Goal: Transaction & Acquisition: Obtain resource

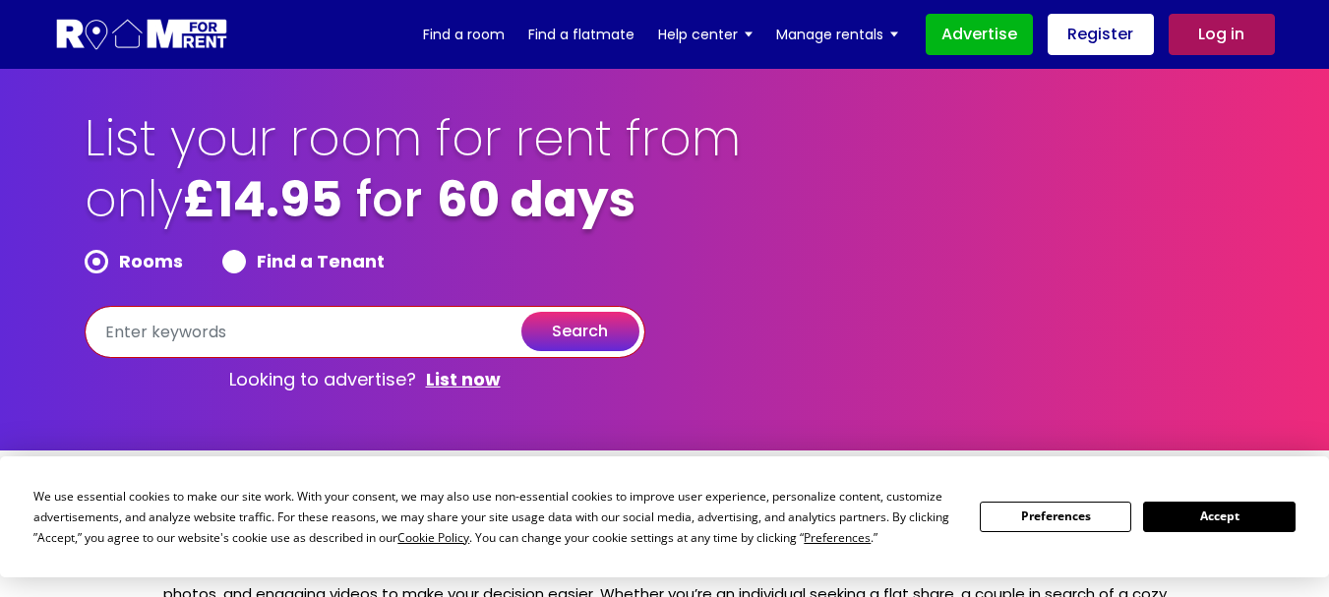
click at [209, 344] on input "text" at bounding box center [365, 332] width 561 height 52
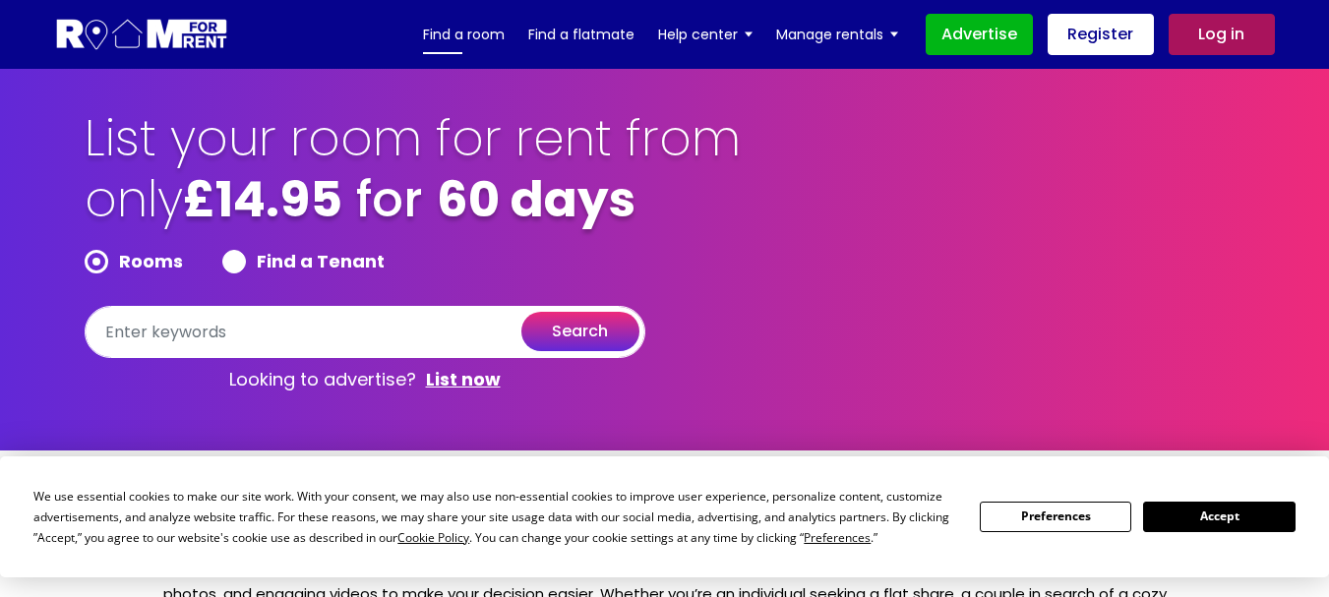
click at [478, 35] on link "Find a room" at bounding box center [464, 35] width 82 height 30
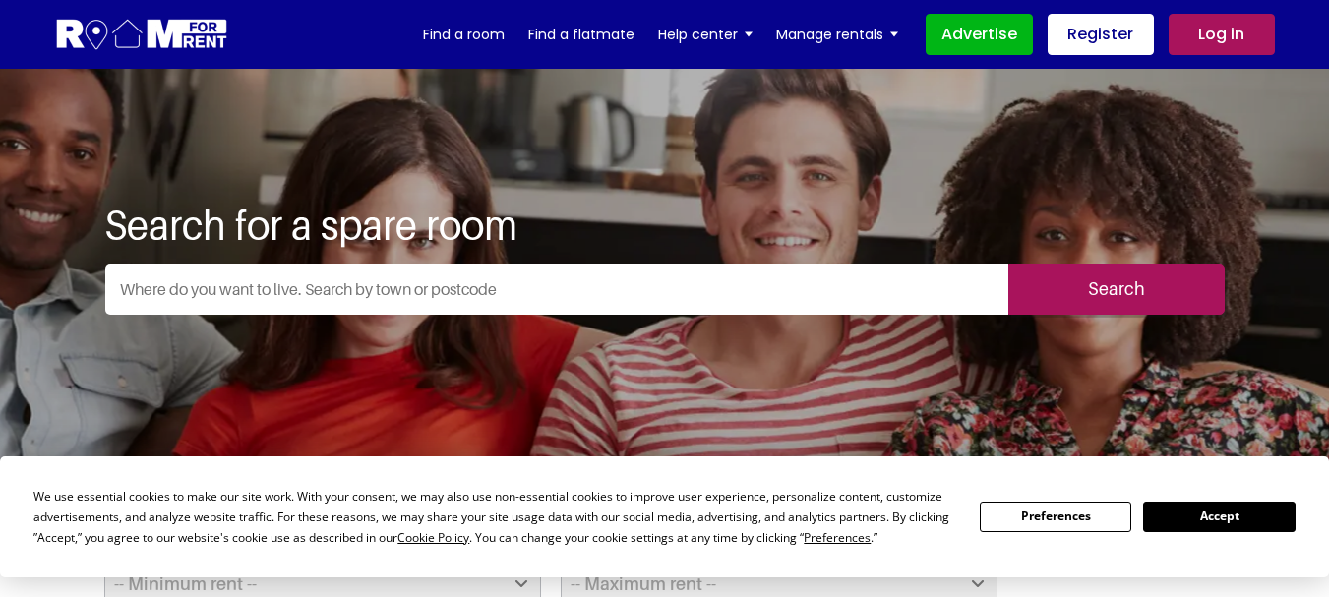
click at [378, 285] on input "text" at bounding box center [556, 289] width 903 height 51
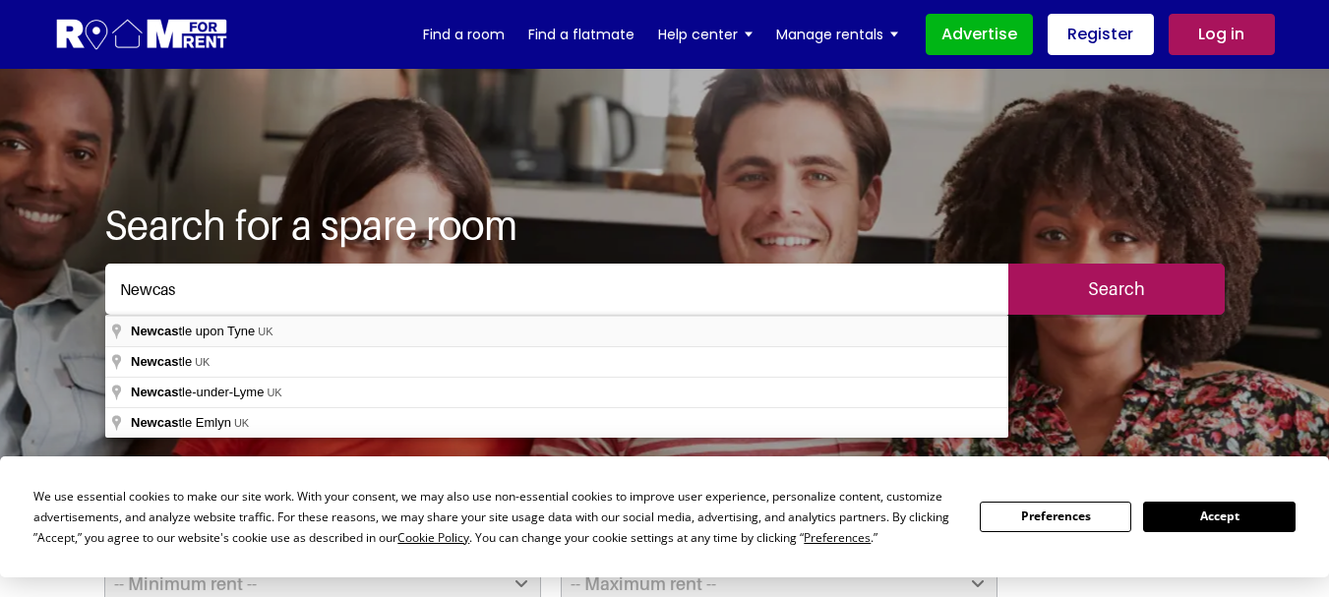
type input "[GEOGRAPHIC_DATA], [GEOGRAPHIC_DATA]"
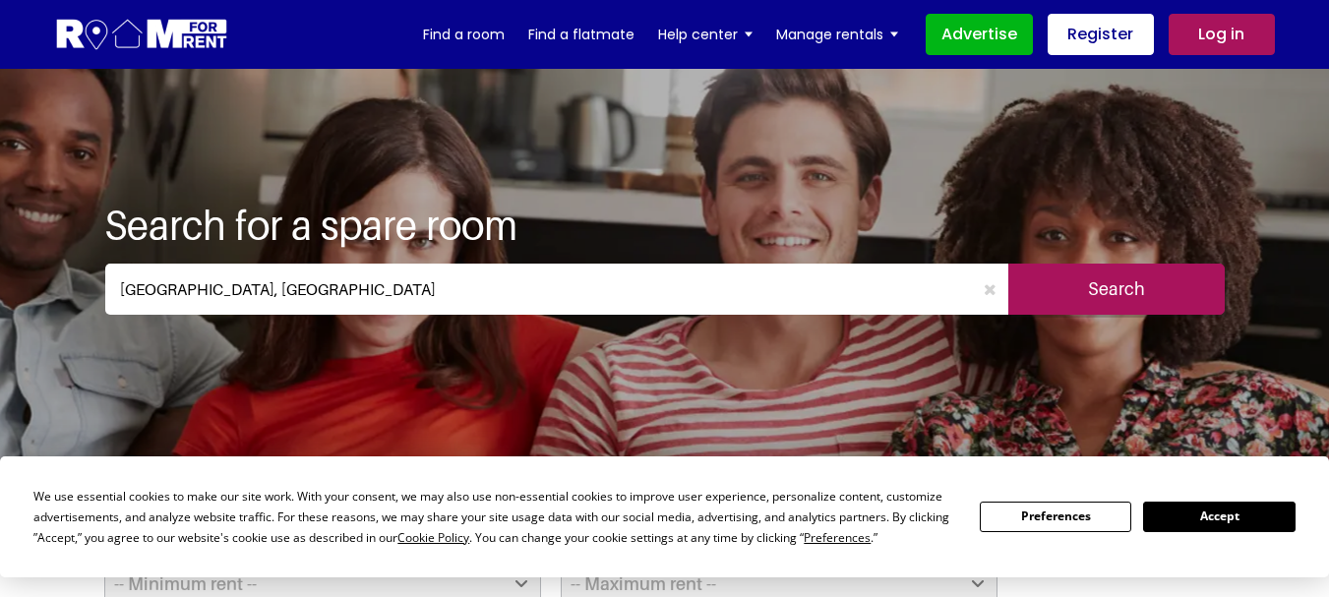
click at [1171, 269] on input "Search" at bounding box center [1117, 289] width 216 height 51
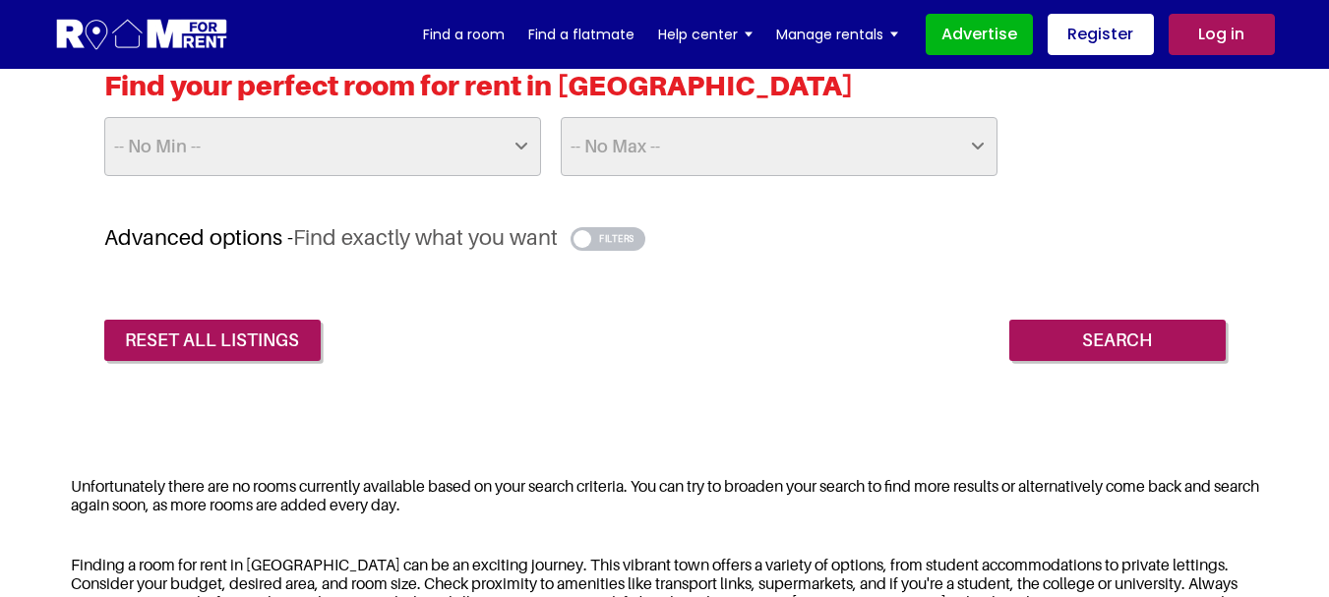
scroll to position [295, 0]
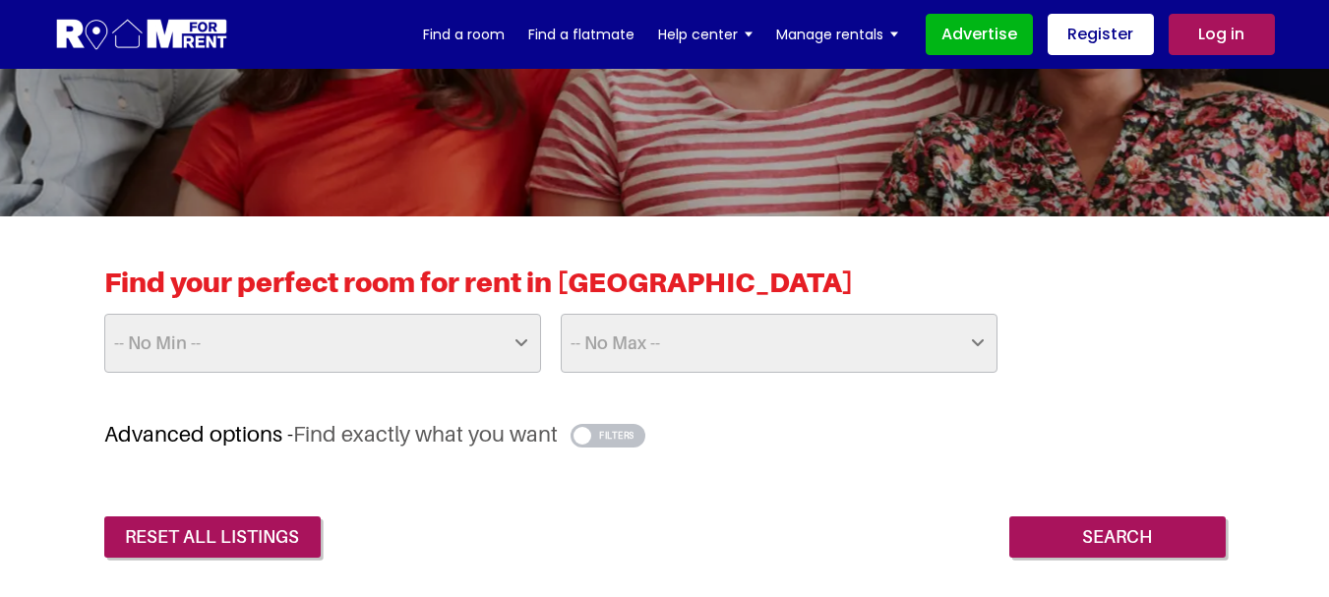
click at [441, 366] on select "-- No Min -- £25 £50 £75 £100 £125 £150 £175 £200 £225 £250 £275 £300 £325 £350…" at bounding box center [322, 343] width 437 height 59
click at [738, 338] on select "-- No Max -- £50 £75 £100 £125 £150 £175 £200 £225 £250 £275 £300 £325 £350 £37…" at bounding box center [779, 343] width 437 height 59
select select "500"
click at [561, 314] on select "-- No Max -- £50 £75 £100 £125 £150 £175 £200 £225 £250 £275 £300 £325 £350 £37…" at bounding box center [779, 343] width 437 height 59
click at [1093, 540] on input "Search" at bounding box center [1118, 537] width 216 height 41
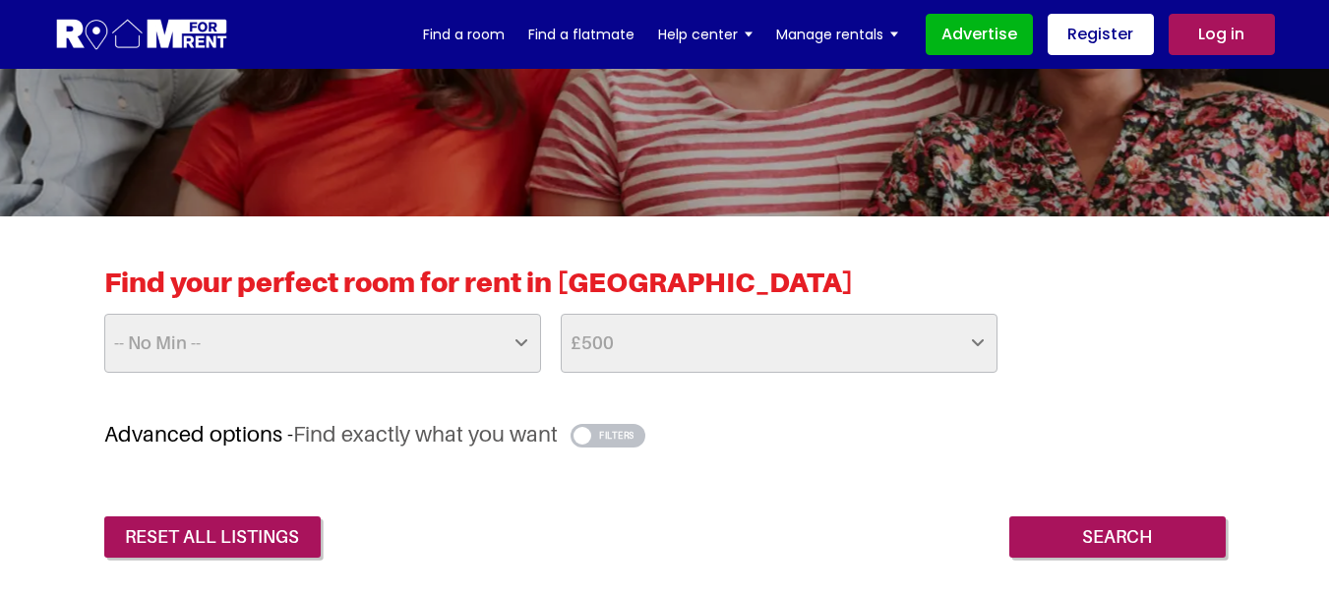
scroll to position [689, 0]
